Goal: Information Seeking & Learning: Learn about a topic

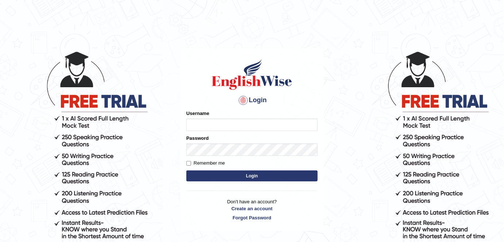
type input "rkapoor"
click at [188, 163] on input "Remember me" at bounding box center [188, 163] width 5 height 5
checkbox input "true"
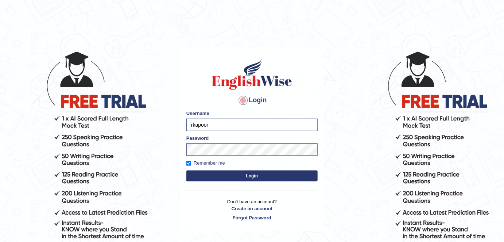
click at [235, 175] on button "Login" at bounding box center [251, 175] width 131 height 11
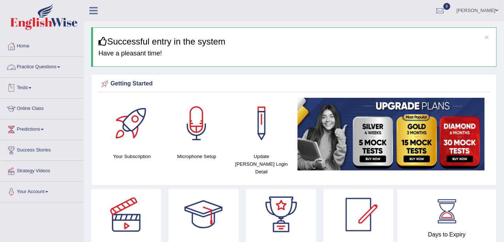
click at [50, 65] on link "Practice Questions" at bounding box center [41, 66] width 83 height 18
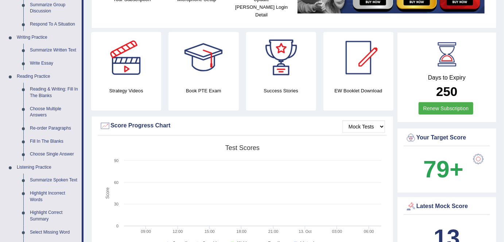
scroll to position [160, 0]
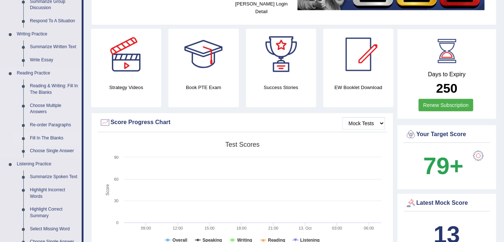
click at [51, 136] on link "Fill In The Blanks" at bounding box center [54, 138] width 55 height 13
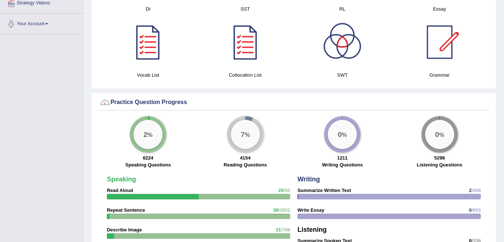
scroll to position [476, 0]
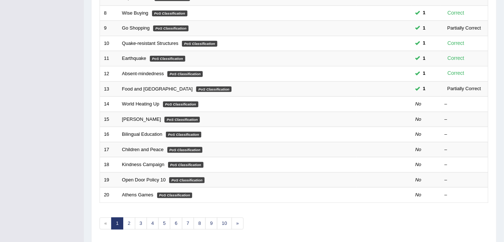
scroll to position [225, 0]
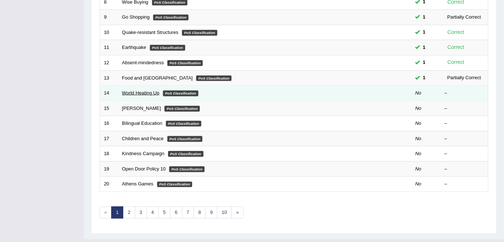
click at [146, 92] on link "World Heating Up" at bounding box center [140, 92] width 37 height 5
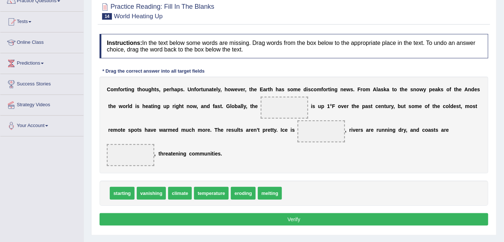
scroll to position [67, 0]
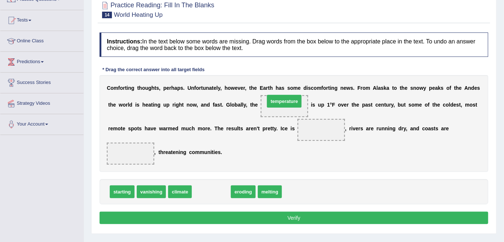
drag, startPoint x: 214, startPoint y: 190, endPoint x: 287, endPoint y: 101, distance: 115.8
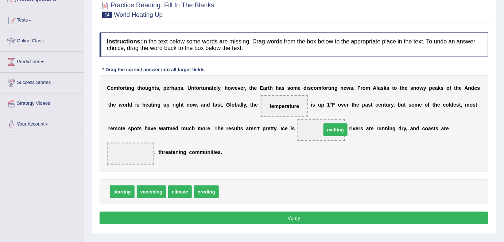
drag, startPoint x: 235, startPoint y: 191, endPoint x: 337, endPoint y: 129, distance: 119.5
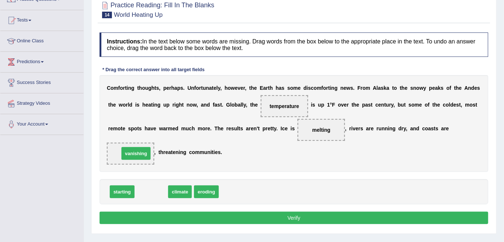
drag, startPoint x: 150, startPoint y: 189, endPoint x: 134, endPoint y: 150, distance: 42.7
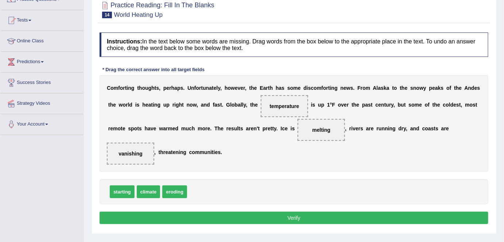
click at [291, 215] on button "Verify" at bounding box center [293, 217] width 388 height 12
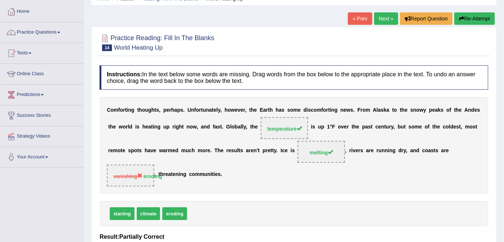
scroll to position [32, 0]
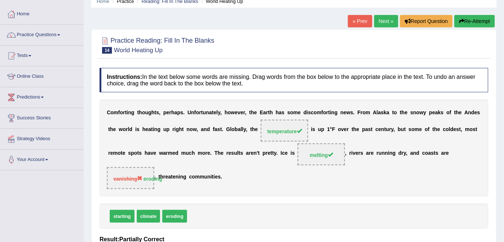
click at [385, 21] on link "Next »" at bounding box center [386, 21] width 24 height 12
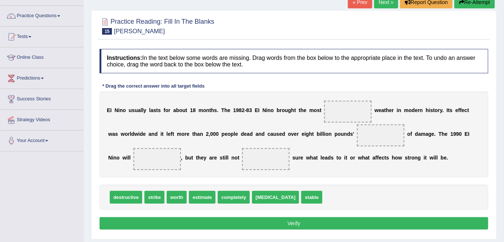
scroll to position [53, 0]
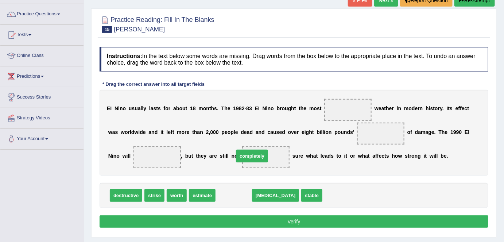
drag, startPoint x: 237, startPoint y: 192, endPoint x: 255, endPoint y: 153, distance: 43.0
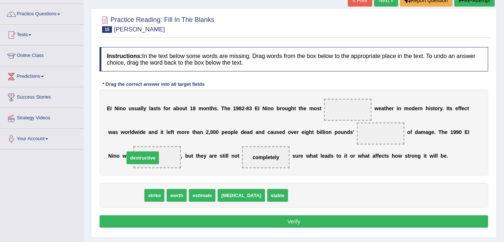
drag, startPoint x: 128, startPoint y: 195, endPoint x: 145, endPoint y: 158, distance: 40.8
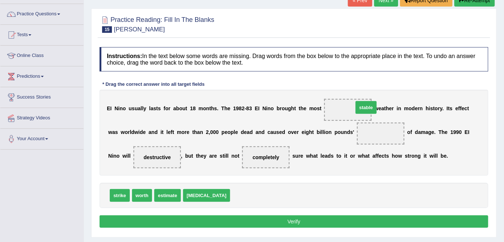
drag, startPoint x: 226, startPoint y: 195, endPoint x: 349, endPoint y: 106, distance: 151.5
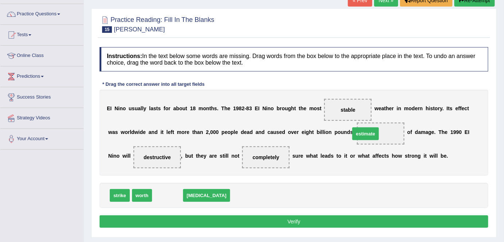
drag, startPoint x: 167, startPoint y: 194, endPoint x: 364, endPoint y: 132, distance: 207.3
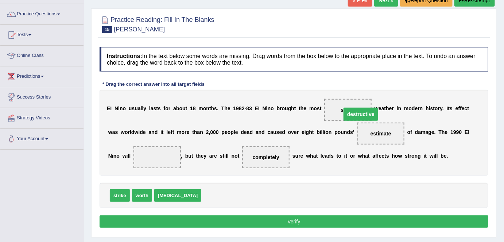
drag, startPoint x: 141, startPoint y: 154, endPoint x: 345, endPoint y: 110, distance: 208.8
drag, startPoint x: 197, startPoint y: 195, endPoint x: 144, endPoint y: 159, distance: 64.3
click at [291, 223] on button "Verify" at bounding box center [293, 221] width 388 height 12
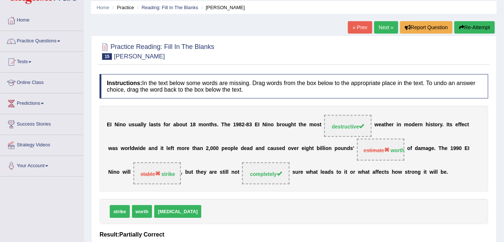
scroll to position [24, 0]
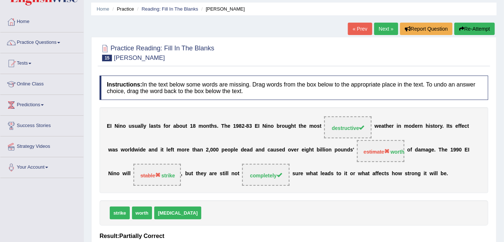
click at [382, 30] on link "Next »" at bounding box center [386, 29] width 24 height 12
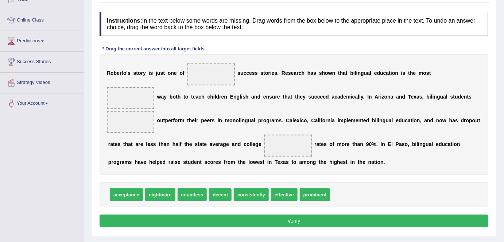
scroll to position [89, 0]
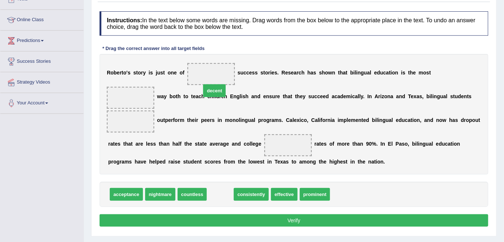
drag, startPoint x: 222, startPoint y: 178, endPoint x: 216, endPoint y: 74, distance: 103.6
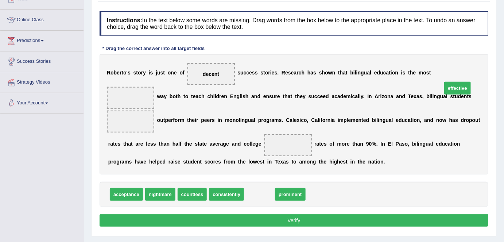
drag, startPoint x: 259, startPoint y: 178, endPoint x: 458, endPoint y: 72, distance: 224.8
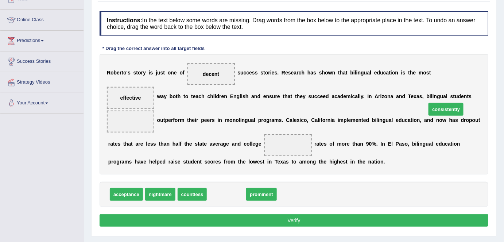
drag, startPoint x: 233, startPoint y: 180, endPoint x: 452, endPoint y: 97, distance: 234.0
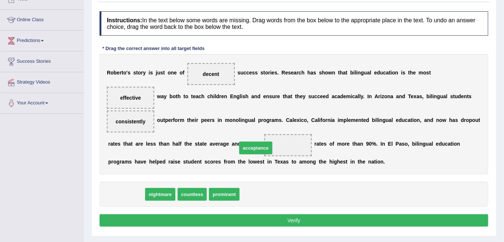
drag, startPoint x: 129, startPoint y: 179, endPoint x: 257, endPoint y: 133, distance: 135.9
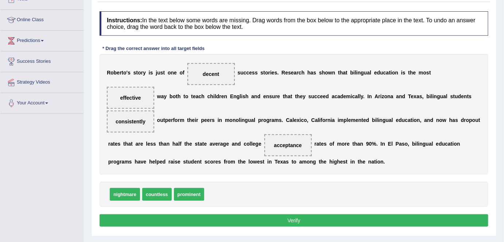
click at [273, 214] on button "Verify" at bounding box center [293, 220] width 388 height 12
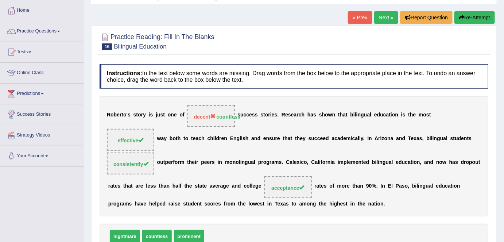
scroll to position [34, 0]
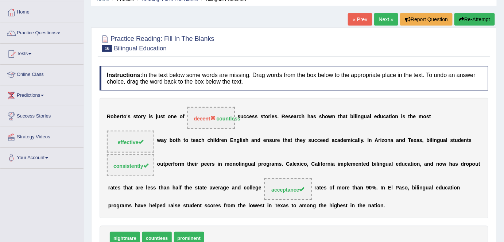
click at [383, 19] on link "Next »" at bounding box center [386, 19] width 24 height 12
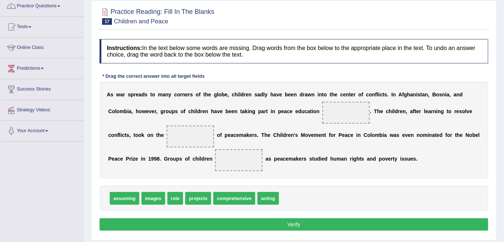
scroll to position [62, 0]
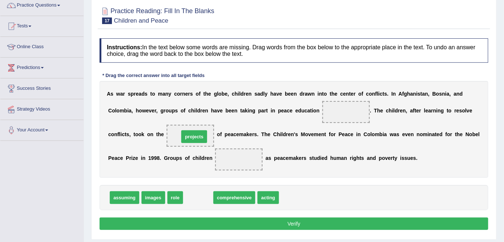
drag, startPoint x: 198, startPoint y: 193, endPoint x: 194, endPoint y: 132, distance: 60.6
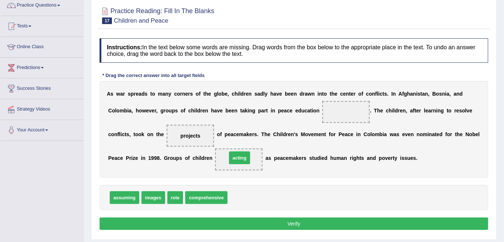
drag, startPoint x: 241, startPoint y: 197, endPoint x: 240, endPoint y: 157, distance: 39.7
drag, startPoint x: 174, startPoint y: 197, endPoint x: 357, endPoint y: 113, distance: 201.7
click at [275, 225] on button "Verify" at bounding box center [293, 223] width 388 height 12
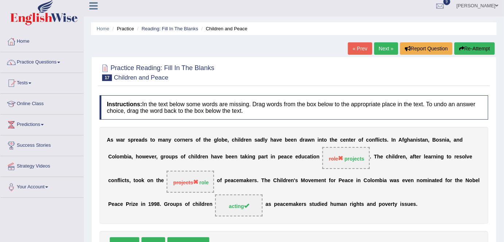
scroll to position [5, 0]
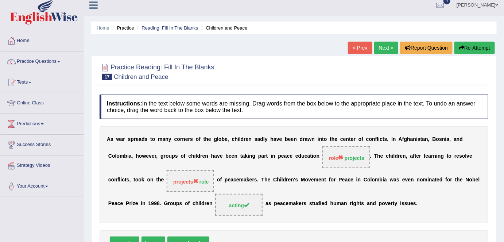
click at [387, 47] on link "Next »" at bounding box center [386, 48] width 24 height 12
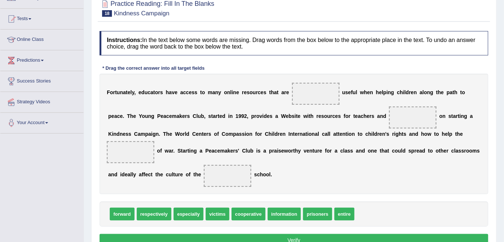
scroll to position [85, 0]
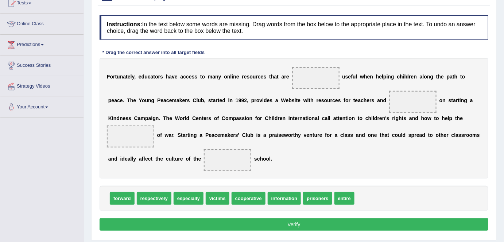
click at [502, 107] on html "Toggle navigation Home Practice Questions Speaking Practice Read Aloud Repeat S…" at bounding box center [252, 36] width 504 height 242
drag, startPoint x: 190, startPoint y: 197, endPoint x: 321, endPoint y: 74, distance: 180.4
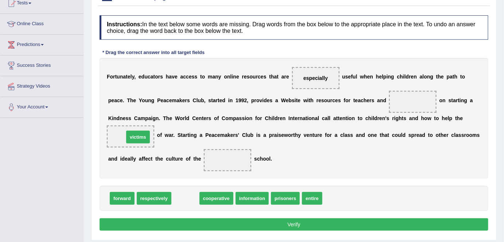
drag, startPoint x: 186, startPoint y: 197, endPoint x: 137, endPoint y: 134, distance: 79.7
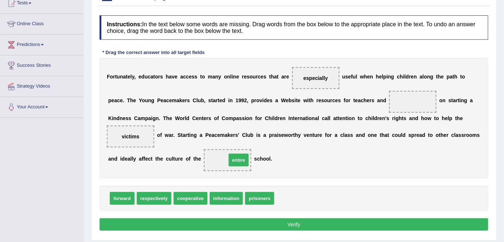
drag, startPoint x: 286, startPoint y: 196, endPoint x: 238, endPoint y: 157, distance: 61.2
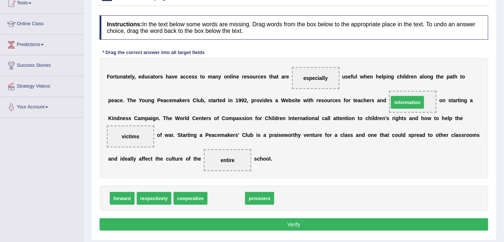
drag, startPoint x: 225, startPoint y: 196, endPoint x: 406, endPoint y: 100, distance: 204.9
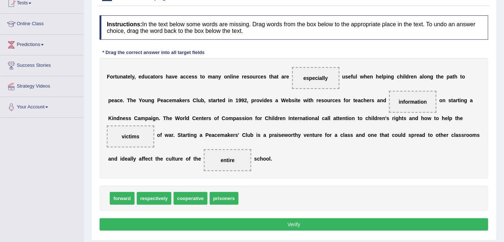
click at [291, 222] on button "Verify" at bounding box center [293, 224] width 388 height 12
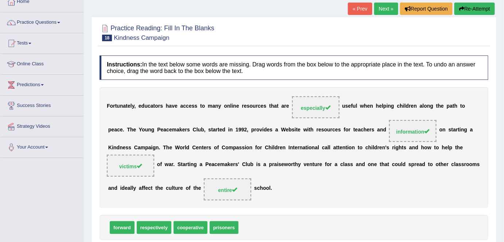
scroll to position [44, 0]
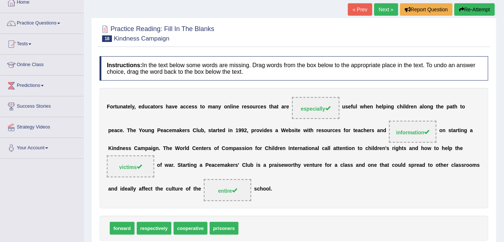
click at [386, 13] on link "Next »" at bounding box center [386, 9] width 24 height 12
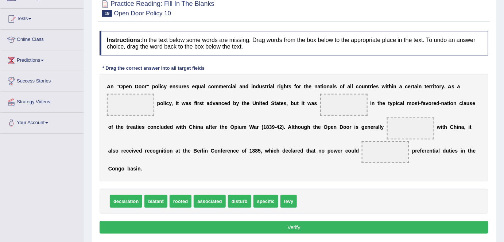
scroll to position [76, 0]
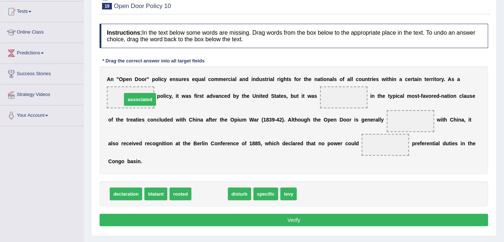
drag, startPoint x: 209, startPoint y: 192, endPoint x: 139, endPoint y: 96, distance: 118.6
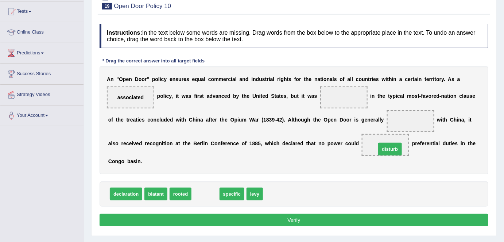
drag, startPoint x: 204, startPoint y: 192, endPoint x: 387, endPoint y: 146, distance: 188.9
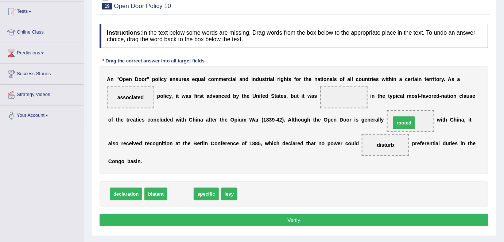
drag, startPoint x: 180, startPoint y: 192, endPoint x: 403, endPoint y: 121, distance: 235.0
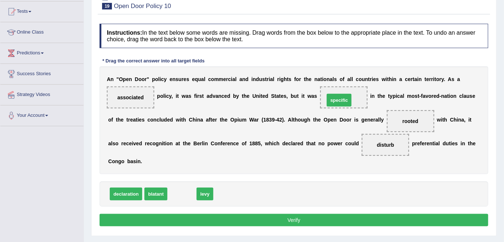
drag, startPoint x: 179, startPoint y: 193, endPoint x: 336, endPoint y: 99, distance: 183.0
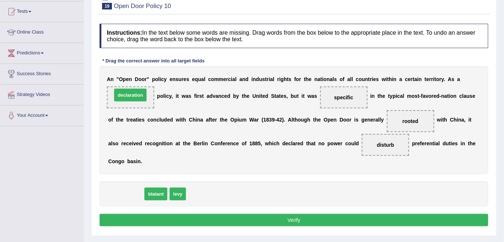
drag, startPoint x: 126, startPoint y: 192, endPoint x: 131, endPoint y: 93, distance: 99.2
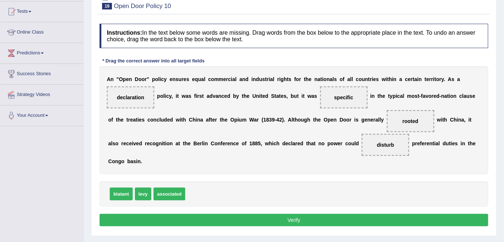
click at [274, 222] on button "Verify" at bounding box center [293, 220] width 388 height 12
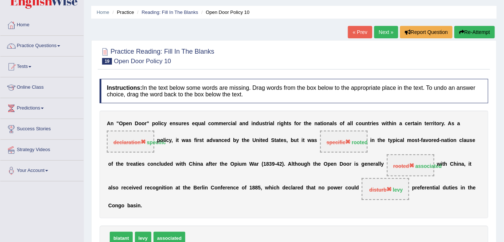
scroll to position [18, 0]
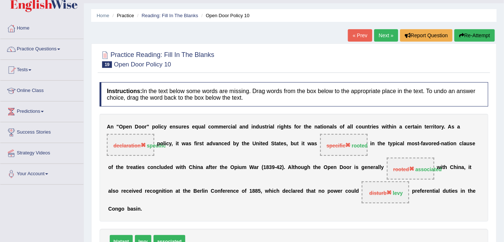
click at [388, 37] on link "Next »" at bounding box center [386, 35] width 24 height 12
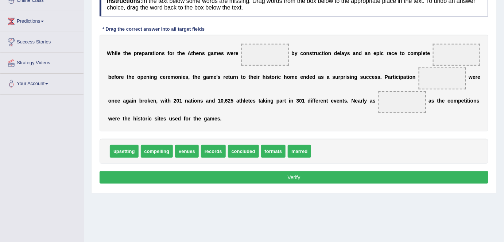
scroll to position [110, 0]
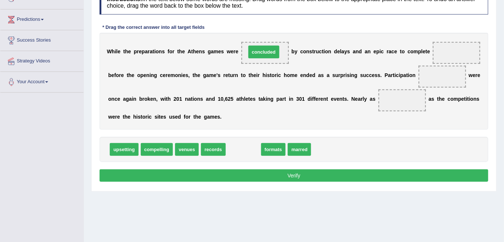
drag, startPoint x: 247, startPoint y: 149, endPoint x: 267, endPoint y: 52, distance: 99.0
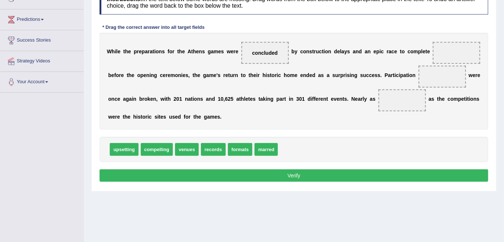
click at [215, 147] on span "records" at bounding box center [213, 149] width 25 height 13
drag, startPoint x: 215, startPoint y: 147, endPoint x: 459, endPoint y: 51, distance: 262.6
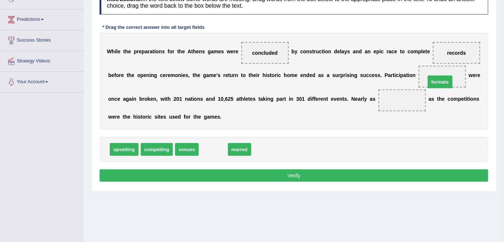
drag, startPoint x: 211, startPoint y: 147, endPoint x: 438, endPoint y: 80, distance: 236.4
drag, startPoint x: 213, startPoint y: 145, endPoint x: 403, endPoint y: 99, distance: 195.7
click at [300, 176] on button "Verify" at bounding box center [293, 175] width 388 height 12
